Goal: Information Seeking & Learning: Learn about a topic

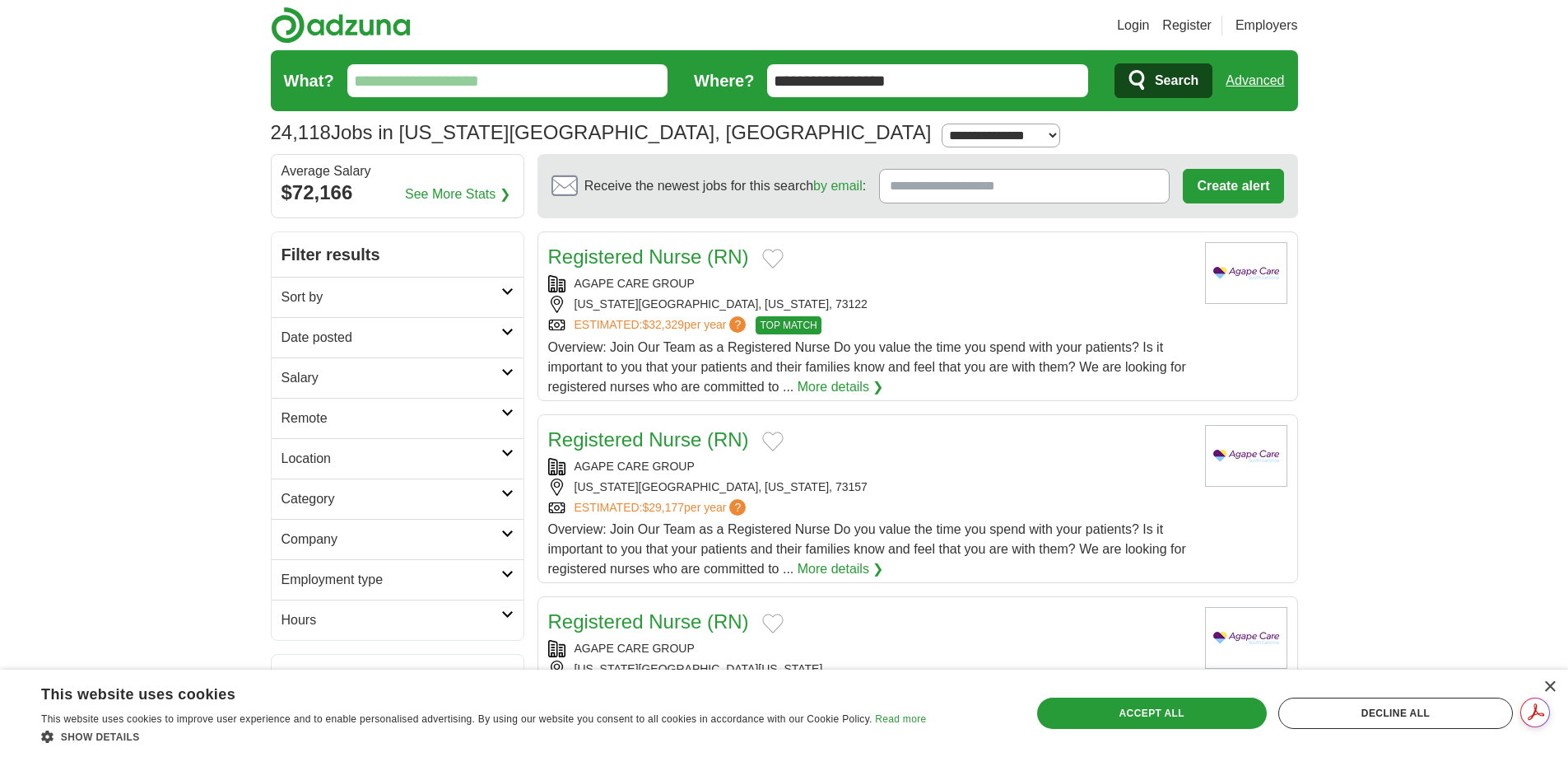
click at [471, 78] on input "What?" at bounding box center [508, 81] width 321 height 33
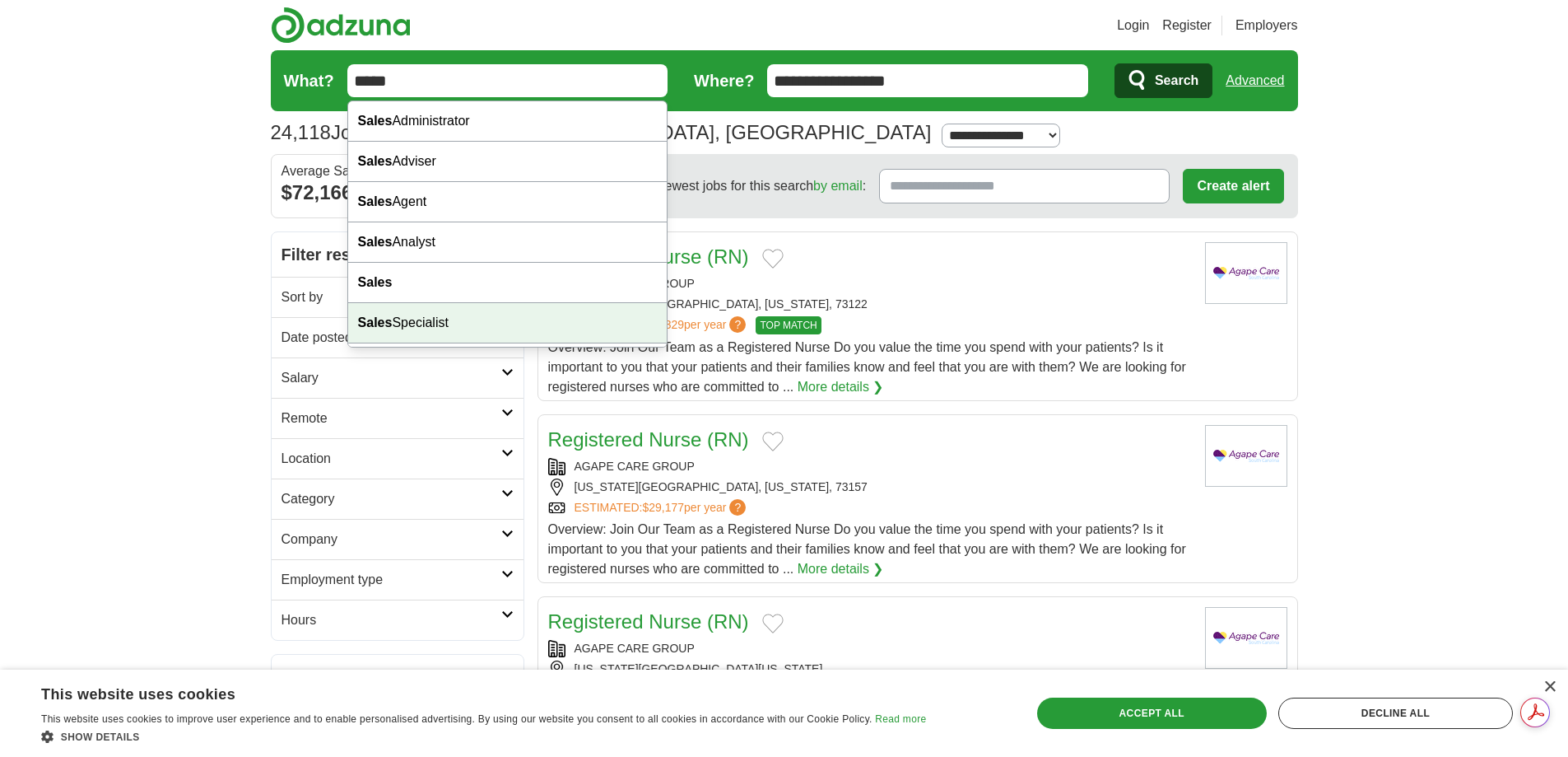
click at [427, 321] on div "Sales Specialist" at bounding box center [508, 323] width 319 height 41
type input "**********"
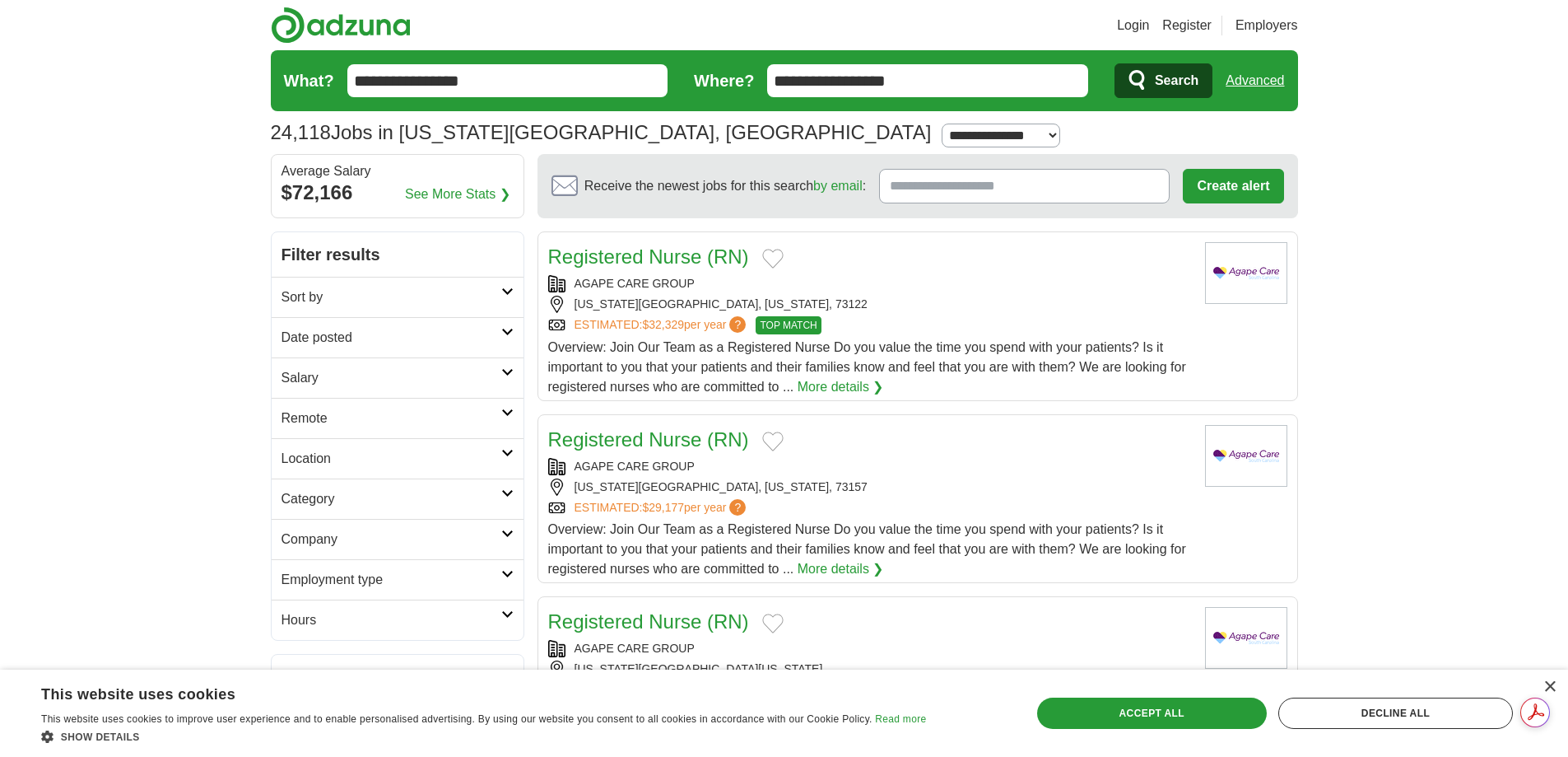
click at [1153, 84] on button "Search" at bounding box center [1164, 81] width 98 height 35
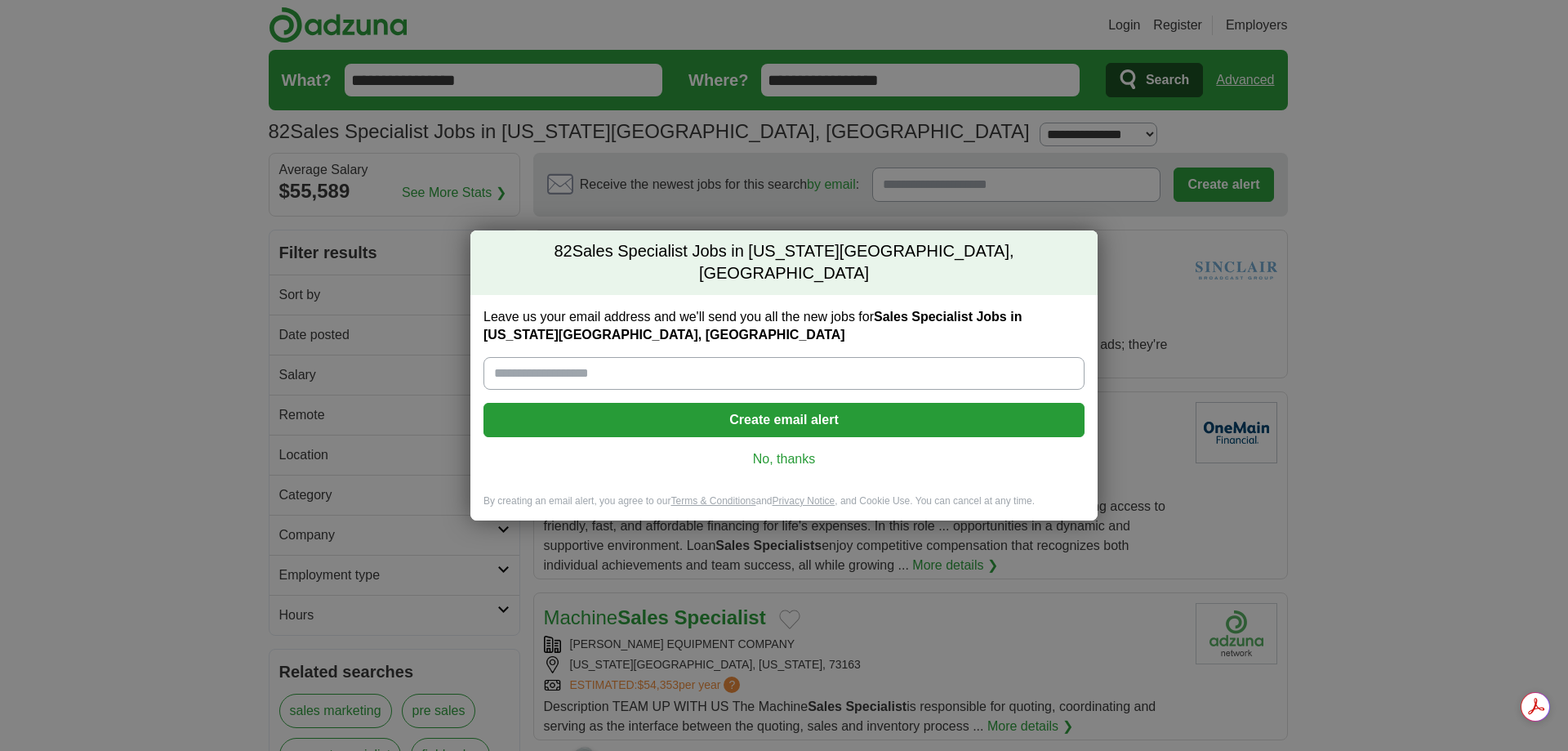
click at [784, 451] on link "No, thanks" at bounding box center [784, 460] width 575 height 18
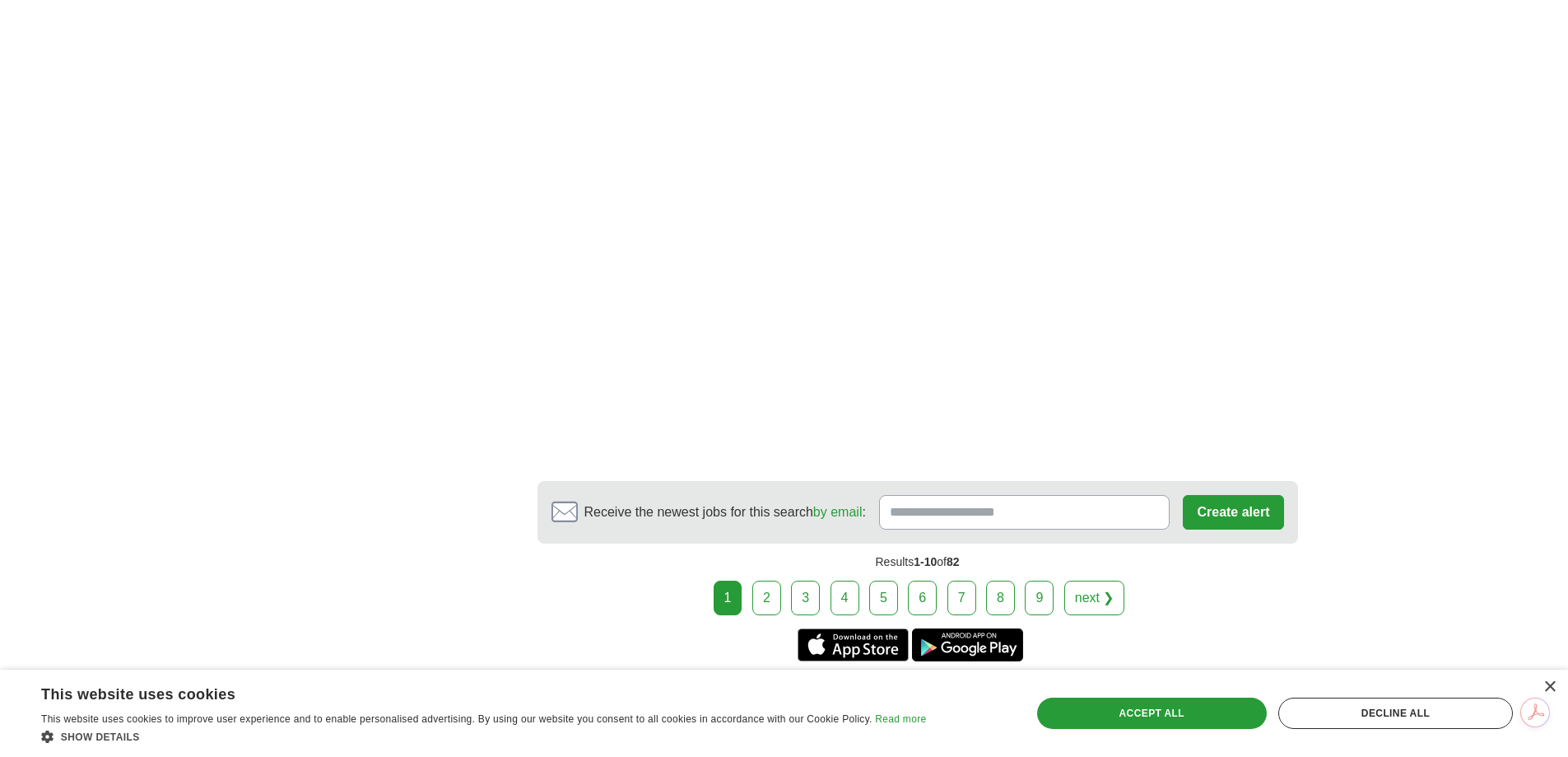
scroll to position [2636, 0]
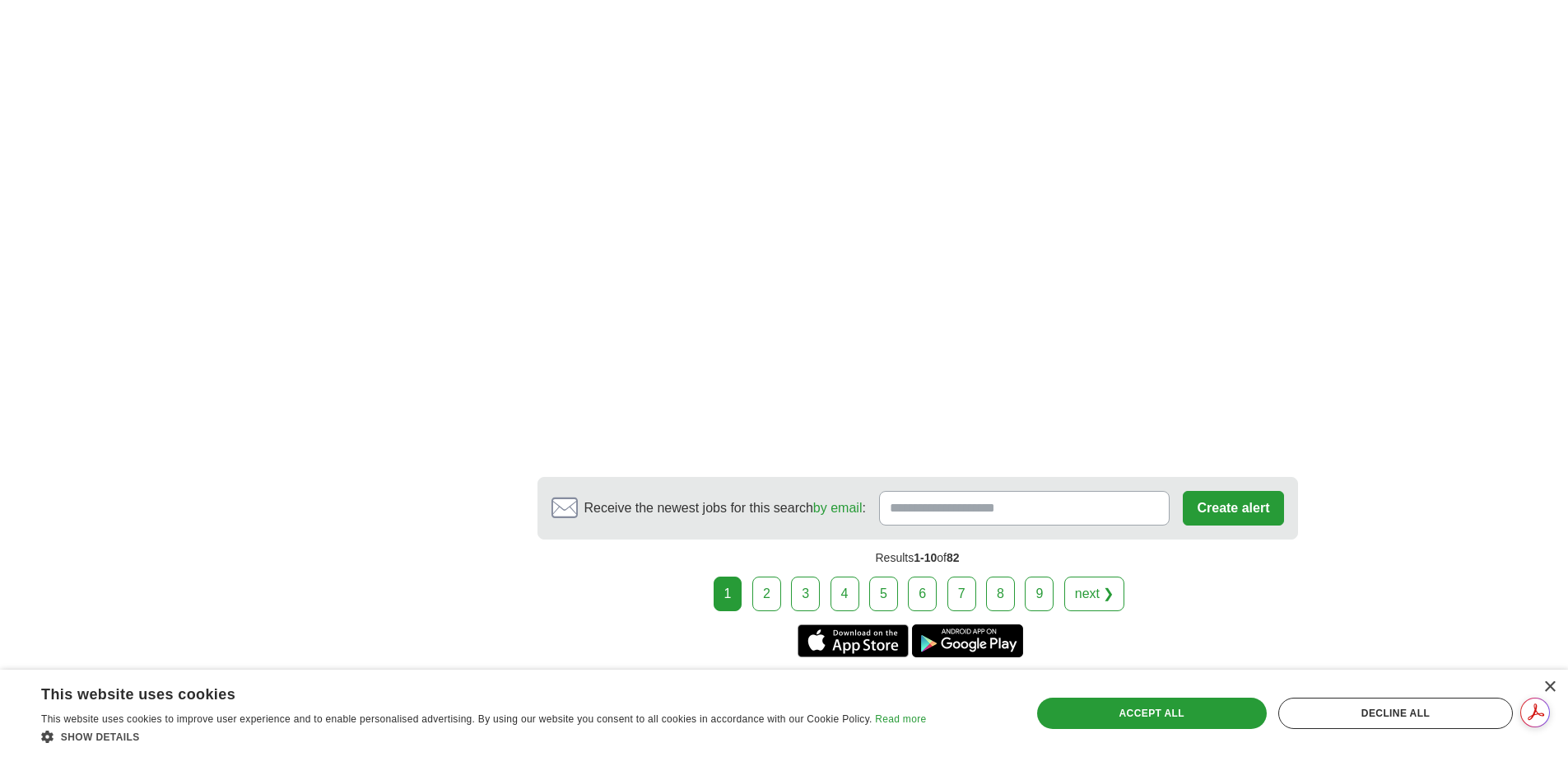
click at [770, 598] on link "2" at bounding box center [767, 594] width 29 height 35
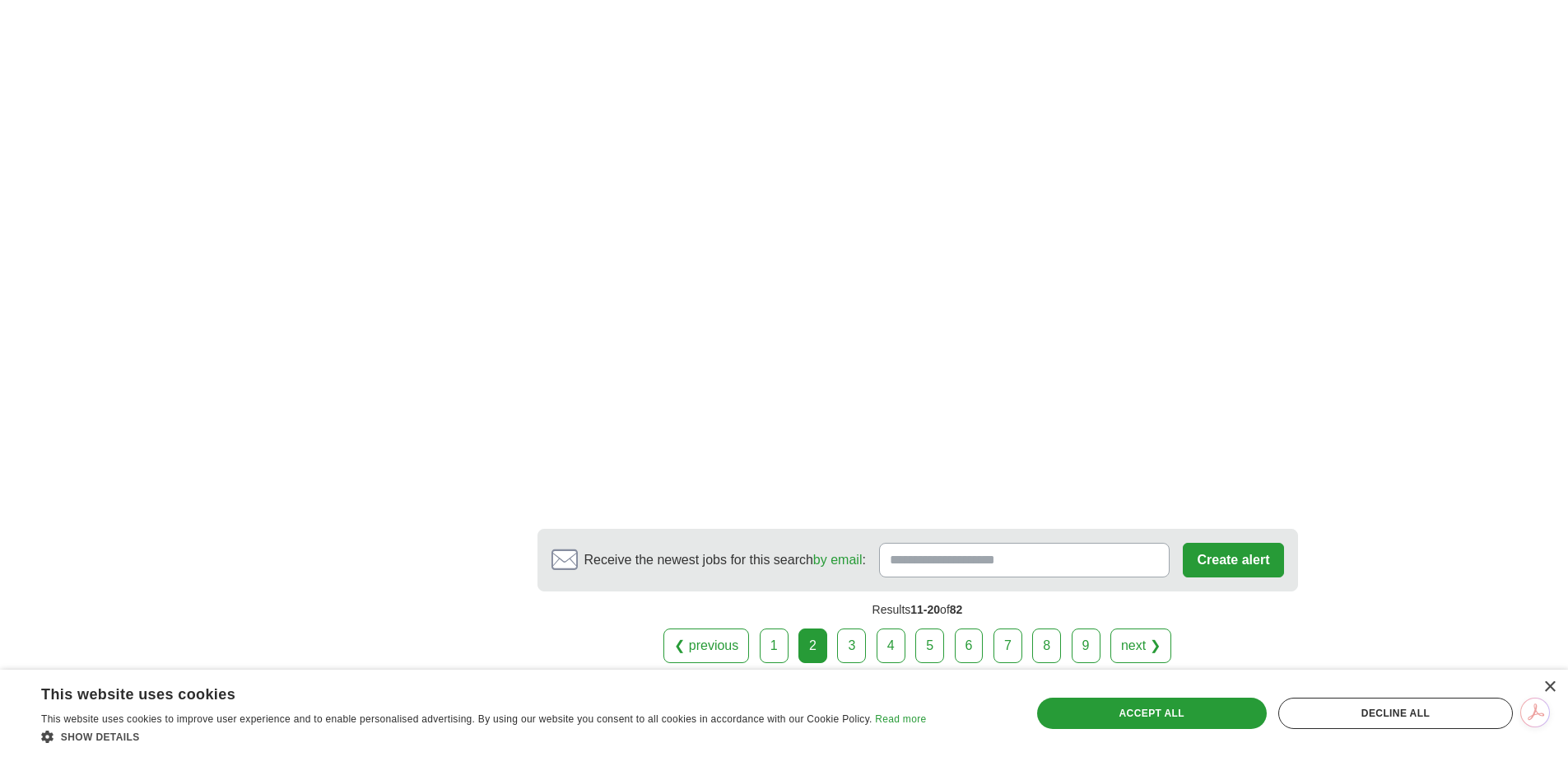
scroll to position [2471, 0]
